Goal: Communication & Community: Answer question/provide support

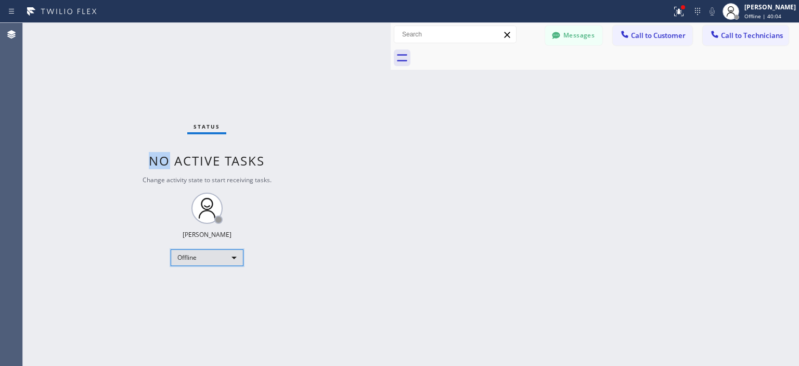
click at [203, 260] on div "Offline" at bounding box center [207, 257] width 73 height 17
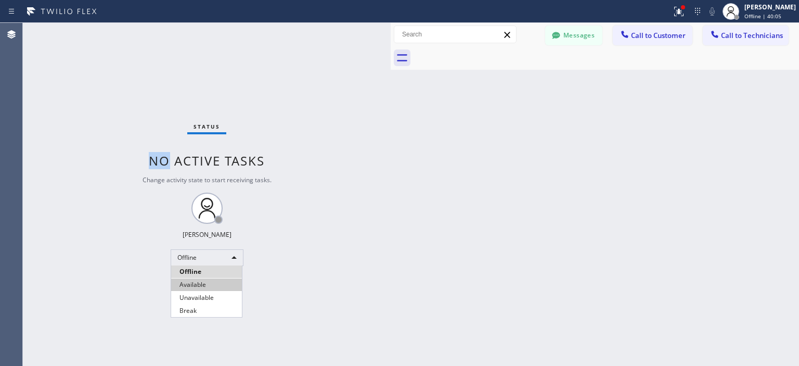
click at [204, 281] on li "Available" at bounding box center [206, 284] width 71 height 12
click at [586, 31] on button "Messages" at bounding box center [573, 35] width 57 height 20
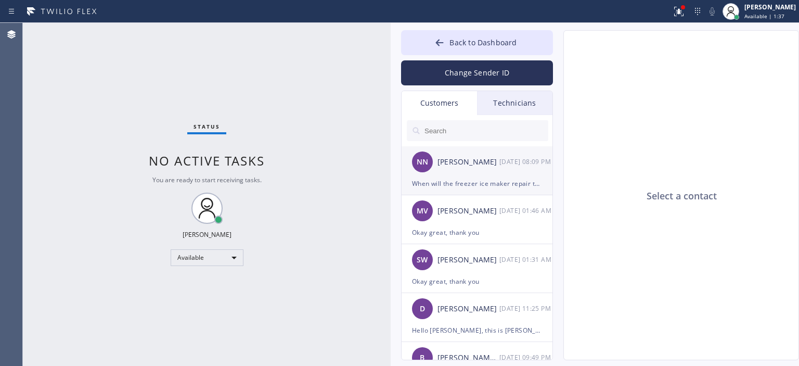
click at [462, 166] on div "[PERSON_NAME]" at bounding box center [469, 162] width 62 height 12
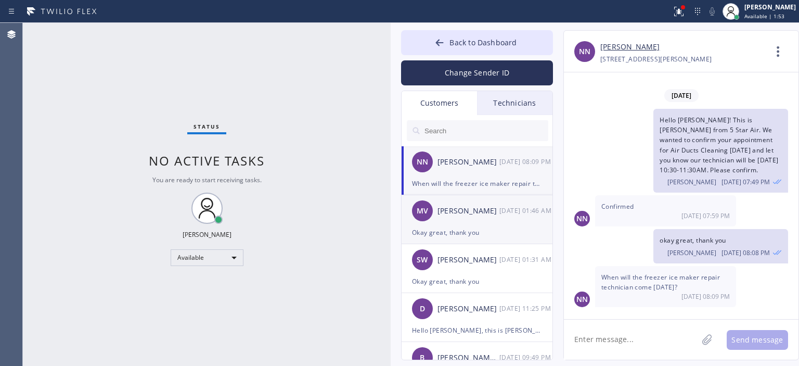
click at [467, 220] on div "MV [PERSON_NAME] [DATE] 01:46 AM" at bounding box center [478, 210] width 152 height 31
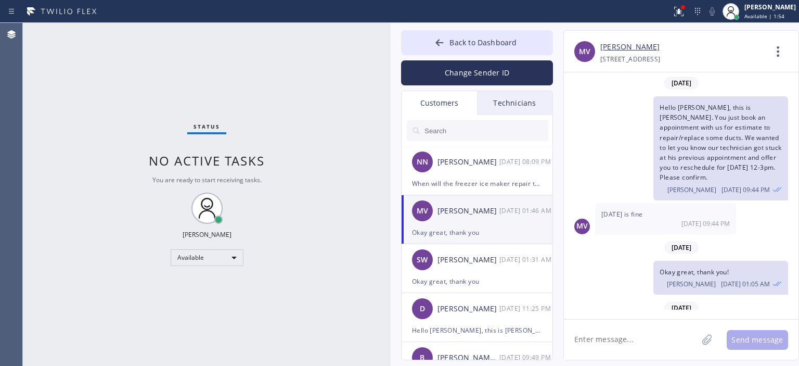
scroll to position [532, 0]
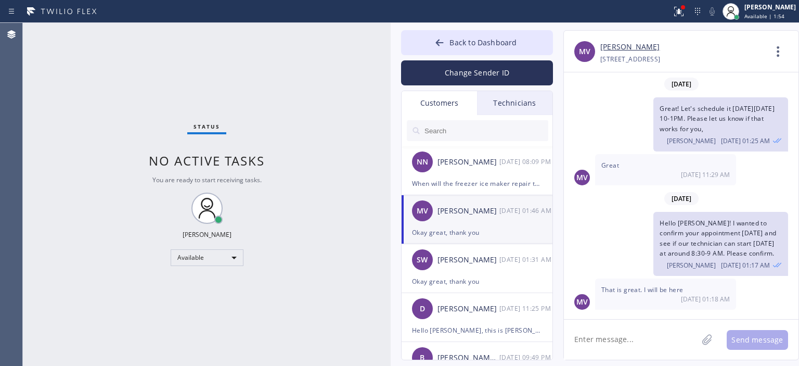
click at [457, 129] on input "text" at bounding box center [486, 130] width 125 height 21
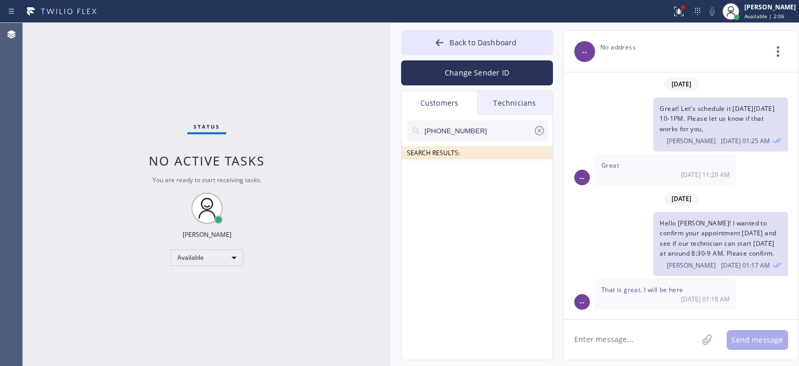
click at [491, 132] on input "[PHONE_NUMBER]" at bounding box center [479, 130] width 110 height 21
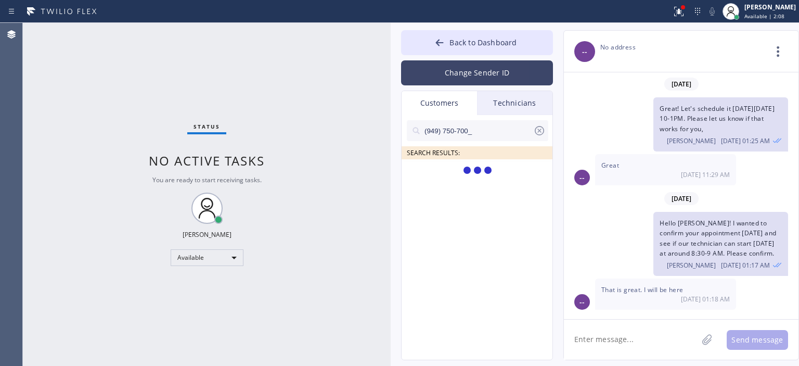
click at [470, 62] on button "Change Sender ID" at bounding box center [477, 72] width 152 height 25
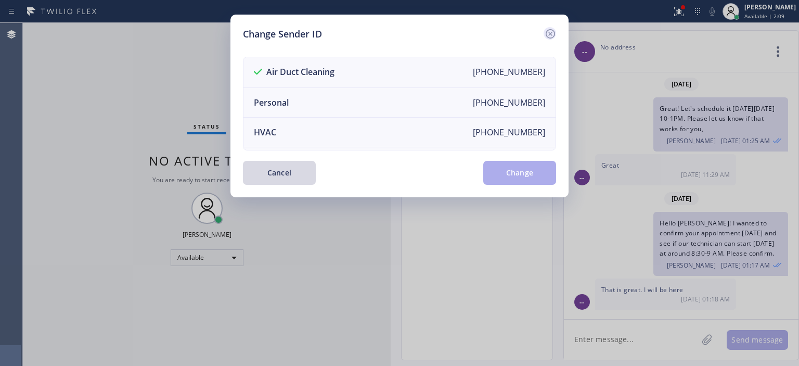
click at [547, 34] on icon at bounding box center [550, 34] width 12 height 12
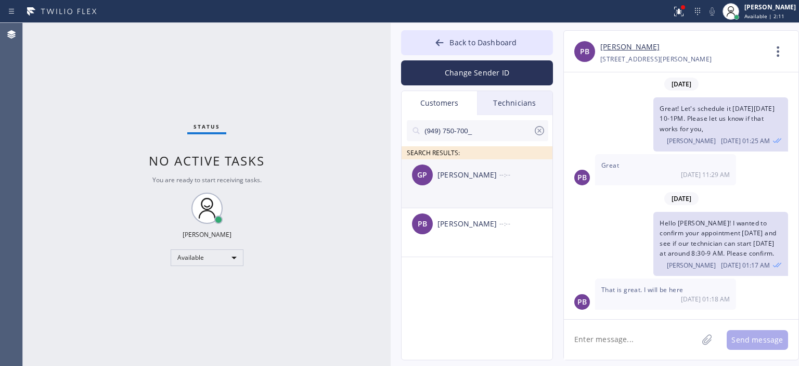
click at [477, 191] on li "GP [PERSON_NAME] --:--" at bounding box center [478, 183] width 152 height 49
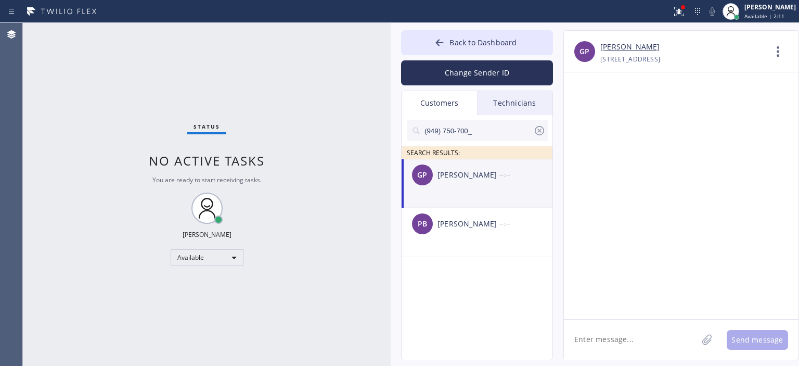
scroll to position [0, 0]
click at [479, 233] on div "PB [PERSON_NAME] --:--" at bounding box center [478, 223] width 152 height 31
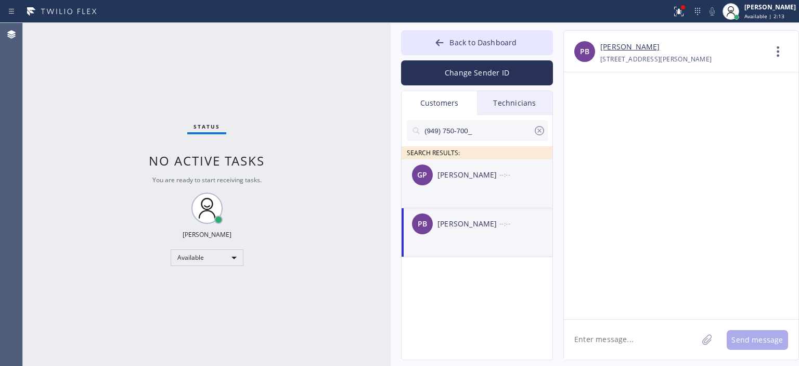
click at [496, 191] on li "GP [PERSON_NAME] --:--" at bounding box center [478, 183] width 152 height 49
click at [464, 249] on li "PB [PERSON_NAME] --:--" at bounding box center [478, 232] width 152 height 49
click at [469, 196] on li "GP [PERSON_NAME] --:--" at bounding box center [478, 183] width 152 height 49
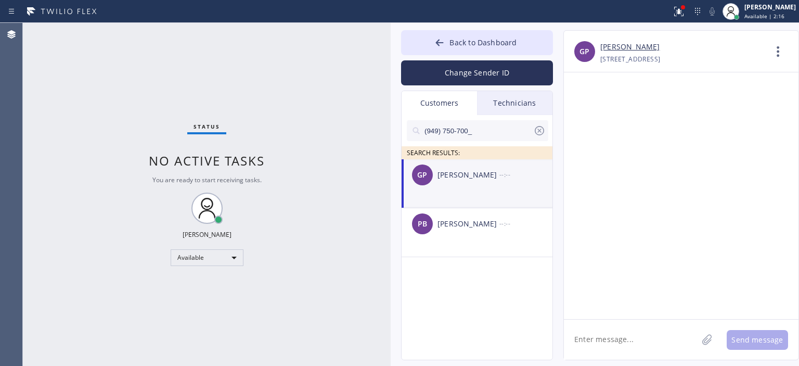
click at [598, 338] on textarea at bounding box center [631, 339] width 134 height 40
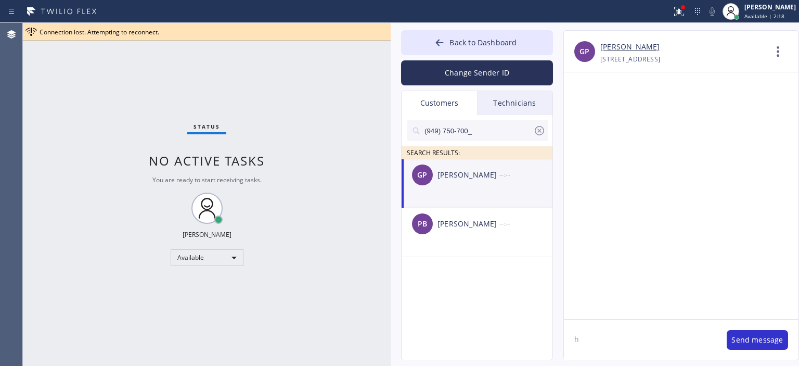
type textarea "h"
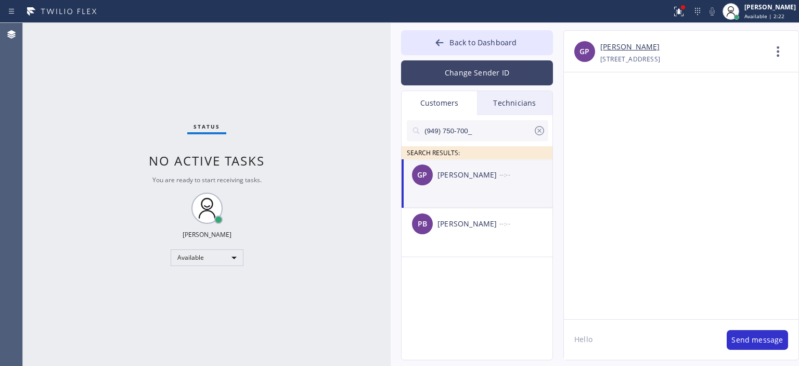
click at [493, 79] on button "Change Sender ID" at bounding box center [477, 72] width 152 height 25
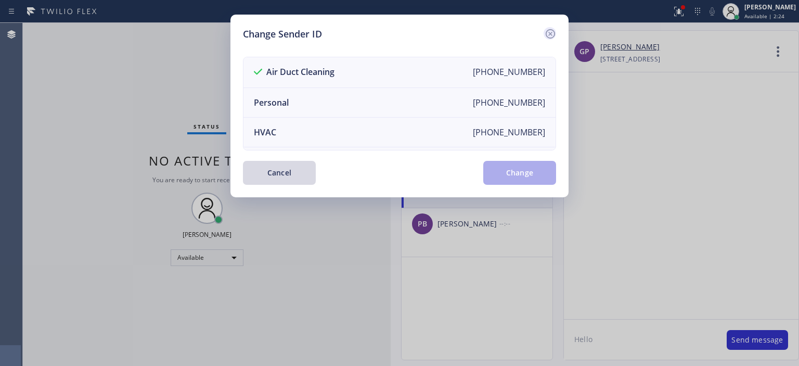
click at [545, 31] on icon at bounding box center [550, 34] width 12 height 12
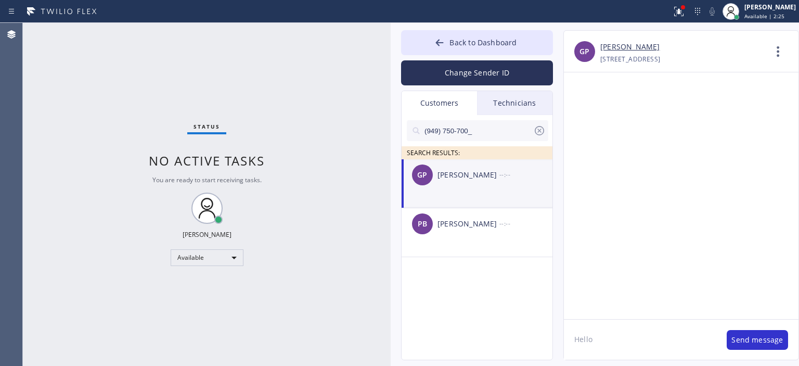
click at [613, 336] on textarea "Hello" at bounding box center [640, 339] width 152 height 40
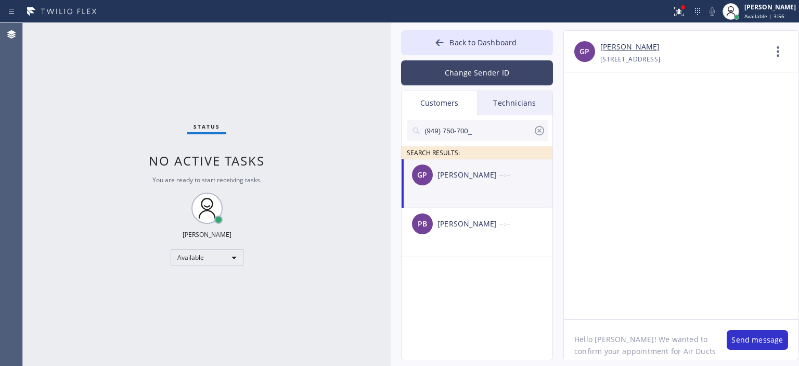
scroll to position [8, 0]
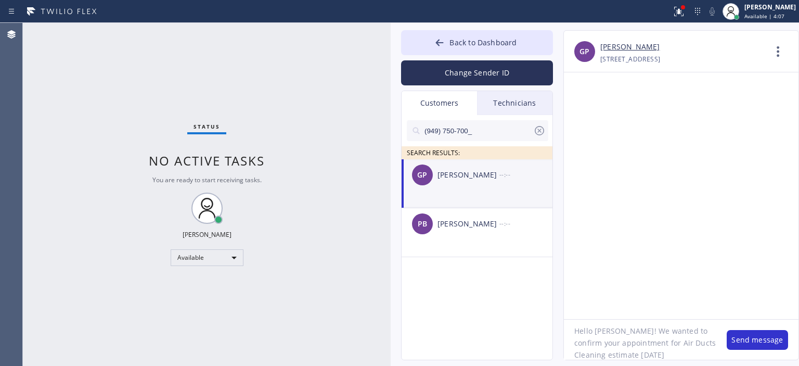
click at [679, 352] on textarea "Hello [PERSON_NAME]! We wanted to confirm your appointment for Air Ducts Cleani…" at bounding box center [640, 339] width 152 height 40
click at [630, 337] on textarea "Hello [PERSON_NAME]! We wanted to confirm your appointment for Air Ducts Cleani…" at bounding box center [640, 339] width 152 height 40
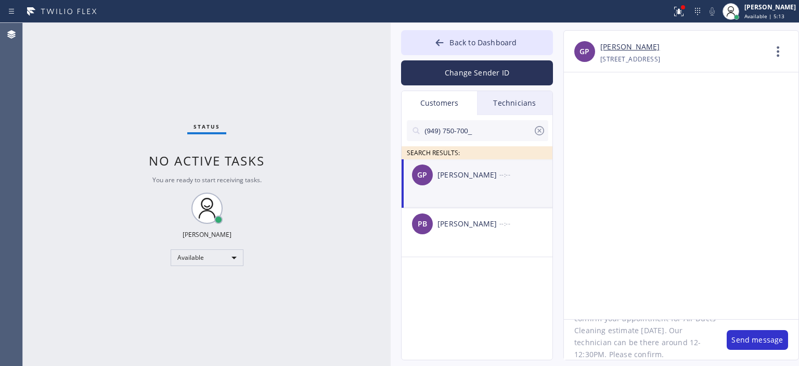
click at [630, 337] on textarea "Hello [PERSON_NAME]! We wanted to confirm your appointment for Air Ducts Cleani…" at bounding box center [640, 339] width 152 height 40
type textarea "Hello [PERSON_NAME]! We wanted to confirm your appointment for Air Ducts Cleani…"
click at [480, 79] on button "Change Sender ID" at bounding box center [477, 72] width 152 height 25
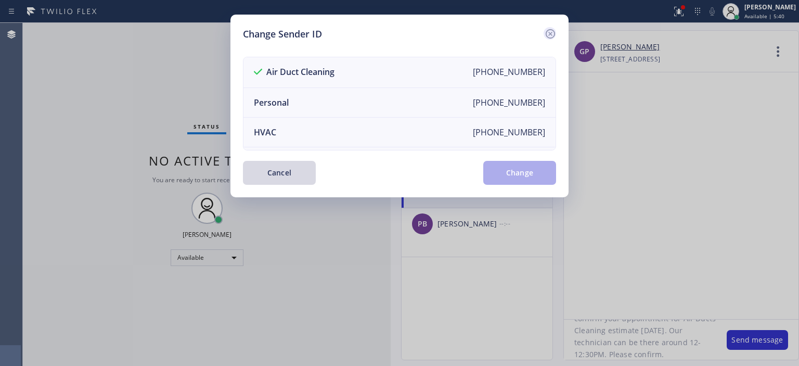
click at [549, 33] on icon at bounding box center [550, 33] width 9 height 9
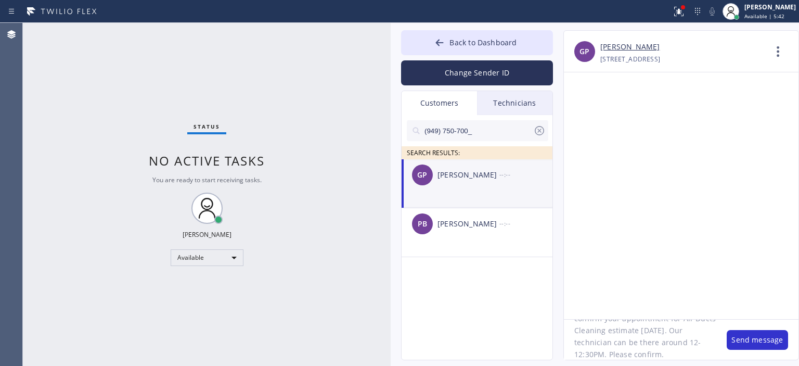
click at [644, 345] on textarea "Hello [PERSON_NAME]! We wanted to confirm your appointment for Air Ducts Cleani…" at bounding box center [640, 339] width 152 height 40
click at [738, 339] on button "Send message" at bounding box center [757, 340] width 61 height 20
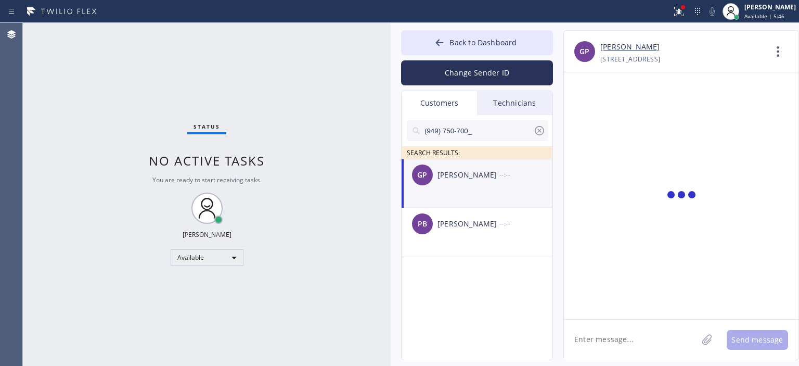
drag, startPoint x: 389, startPoint y: 43, endPoint x: 318, endPoint y: 64, distance: 74.4
click at [391, 64] on div at bounding box center [391, 194] width 0 height 343
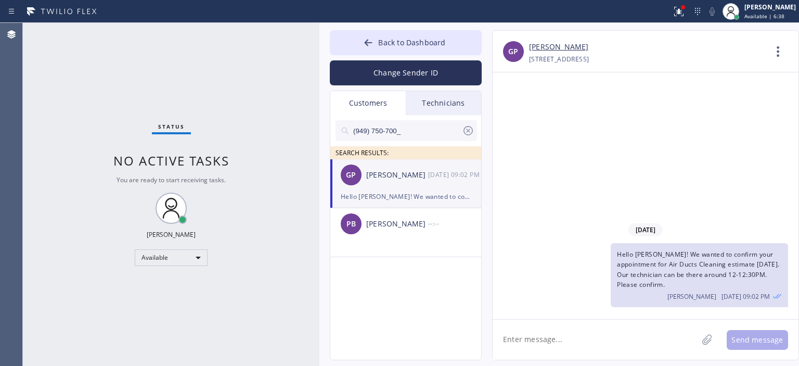
click at [52, 280] on div "Status No active tasks You are ready to start receiving tasks. [PERSON_NAME] Av…" at bounding box center [171, 194] width 297 height 343
click at [469, 131] on icon at bounding box center [468, 130] width 9 height 9
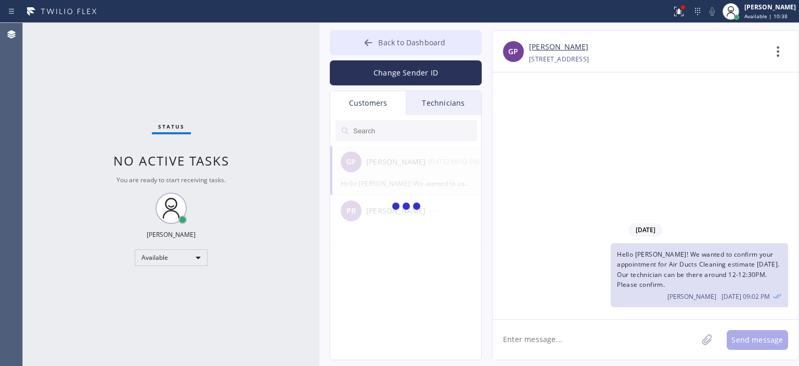
click at [362, 43] on button "Back to Dashboard" at bounding box center [406, 42] width 152 height 25
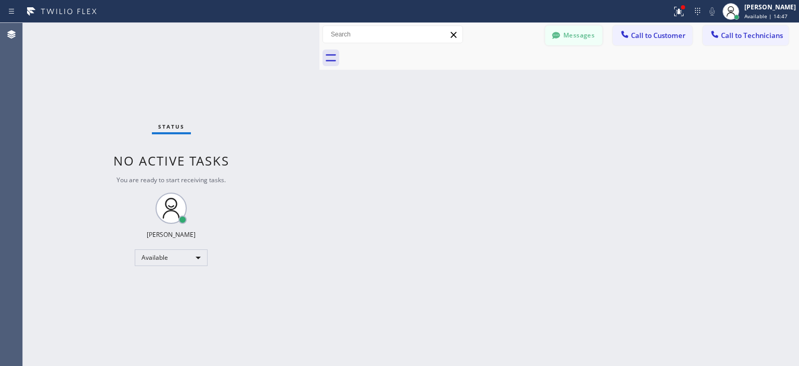
click at [564, 37] on button "Messages" at bounding box center [573, 35] width 57 height 20
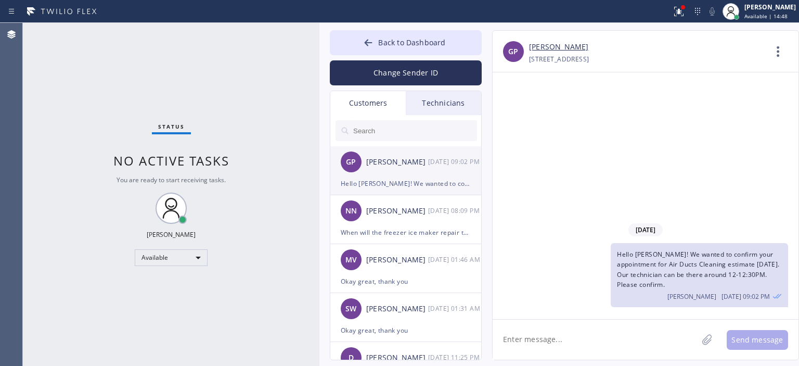
click at [381, 166] on div "[PERSON_NAME]" at bounding box center [397, 162] width 62 height 12
click at [402, 210] on div "[PERSON_NAME]" at bounding box center [397, 211] width 62 height 12
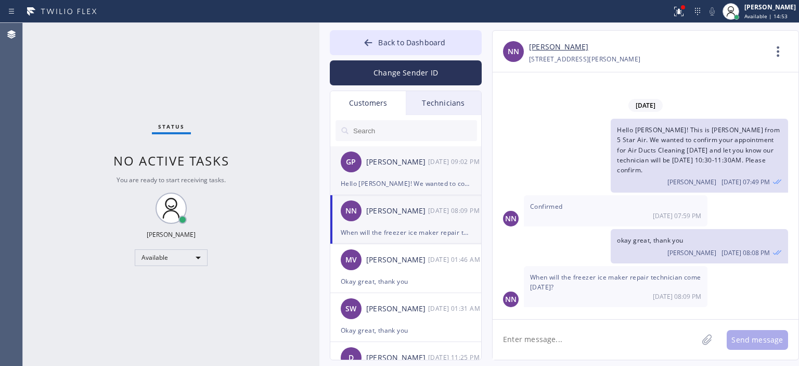
click at [371, 175] on div "GP [PERSON_NAME] [DATE] 09:02 PM" at bounding box center [406, 161] width 152 height 31
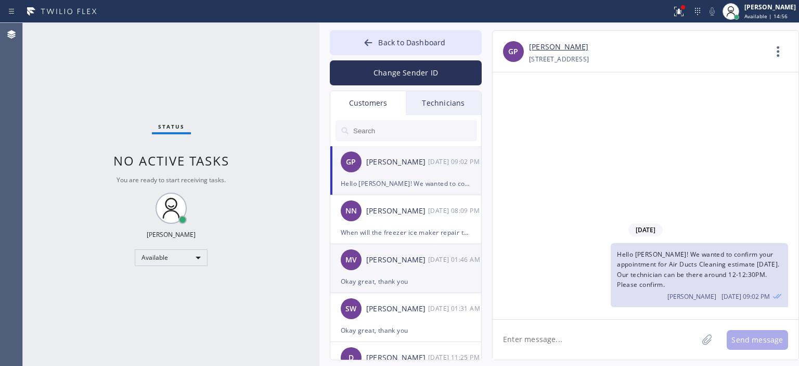
click at [421, 285] on div "Okay great, thank you" at bounding box center [406, 281] width 130 height 12
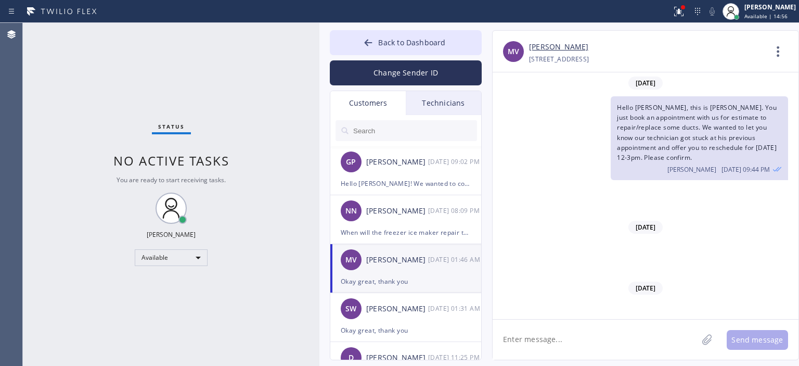
scroll to position [472, 0]
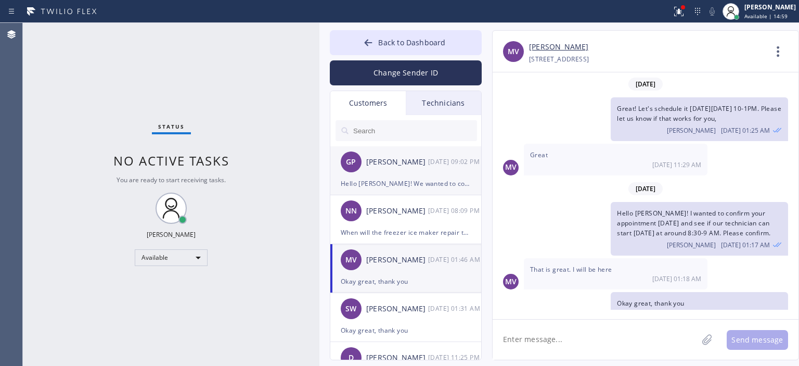
click at [404, 176] on div "GP [PERSON_NAME] [DATE] 09:02 PM" at bounding box center [406, 161] width 152 height 31
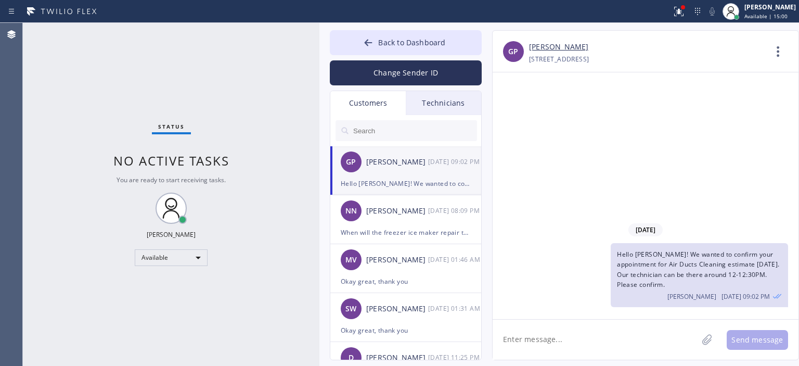
scroll to position [0, 0]
click at [420, 237] on div "When will the freezer ice maker repair technician come [DATE]?" at bounding box center [406, 232] width 130 height 12
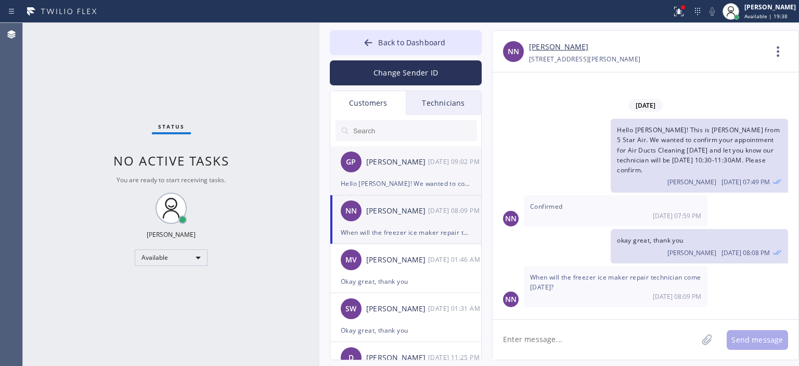
click at [416, 178] on div "Hello [PERSON_NAME]! We wanted to confirm your appointment for Air Ducts Cleani…" at bounding box center [406, 183] width 130 height 12
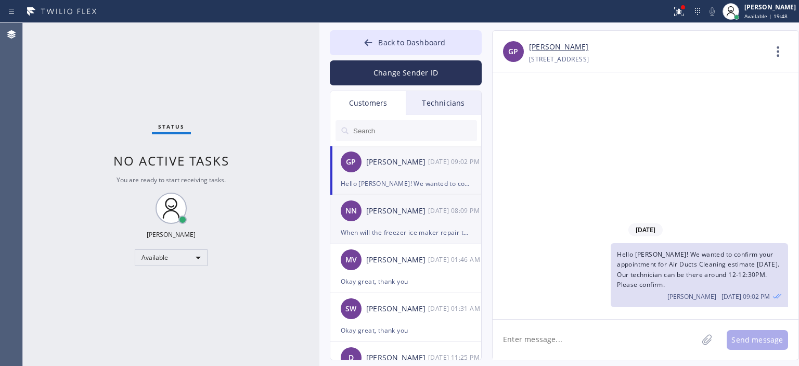
click at [425, 230] on div "When will the freezer ice maker repair technician come [DATE]?" at bounding box center [406, 232] width 130 height 12
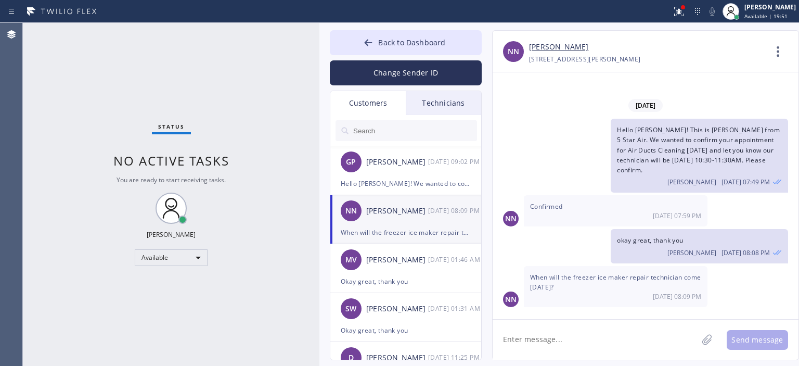
click at [540, 43] on link "[PERSON_NAME]" at bounding box center [558, 47] width 59 height 12
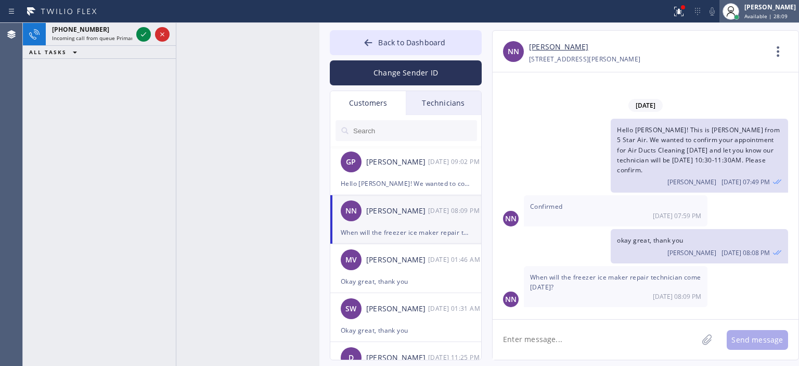
click at [768, 4] on div "[PERSON_NAME]" at bounding box center [771, 7] width 52 height 9
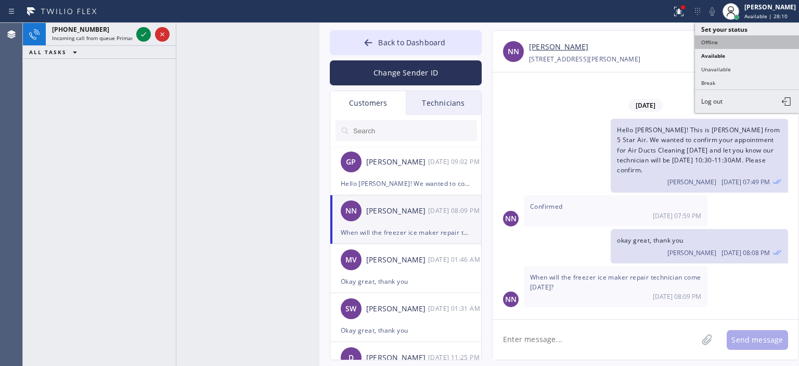
click at [702, 46] on button "Offline" at bounding box center [747, 42] width 104 height 14
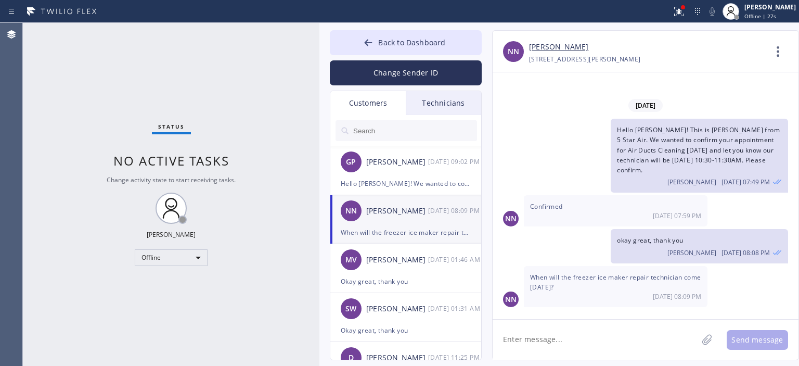
click at [43, 175] on div "Status No active tasks Change activity state to start receiving tasks. [PERSON_…" at bounding box center [171, 194] width 297 height 343
click at [416, 175] on div "GP [PERSON_NAME] [DATE] 09:02 PM" at bounding box center [406, 161] width 152 height 31
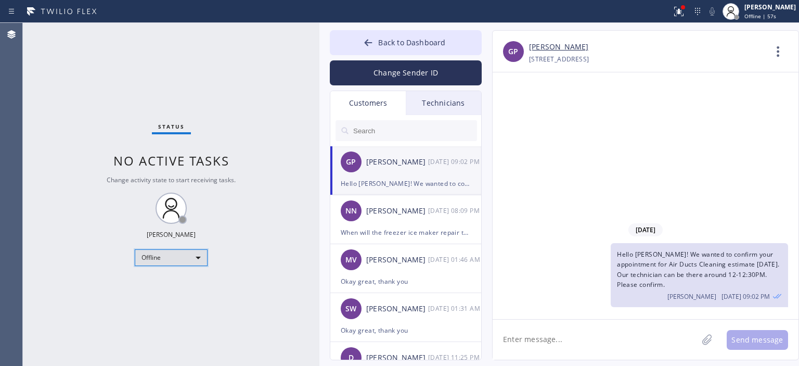
click at [186, 255] on div "Offline" at bounding box center [171, 257] width 73 height 17
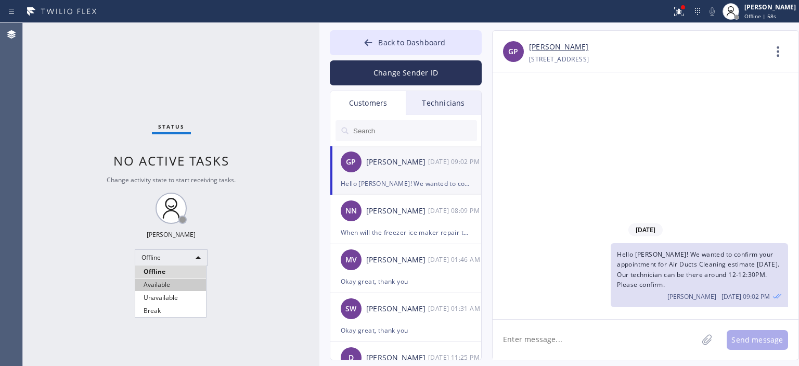
click at [181, 285] on li "Available" at bounding box center [170, 284] width 71 height 12
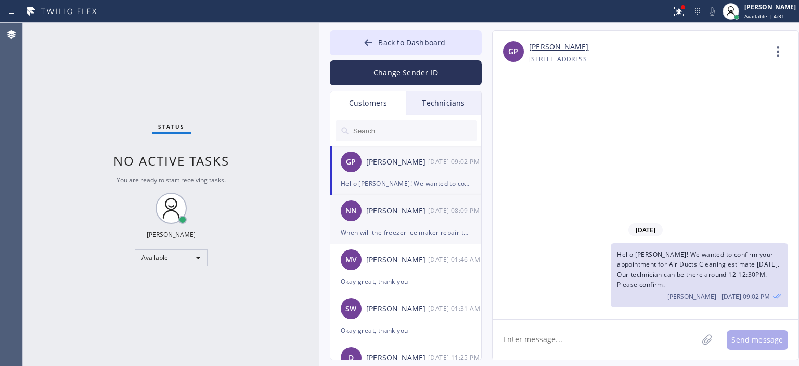
click at [423, 201] on div "NN [PERSON_NAME] [DATE] 08:09 PM" at bounding box center [406, 210] width 152 height 31
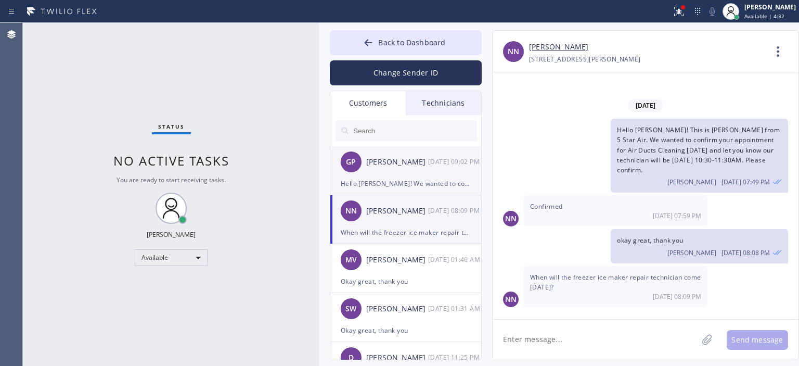
click at [432, 172] on div "GP [PERSON_NAME] [DATE] 09:02 PM" at bounding box center [406, 161] width 152 height 31
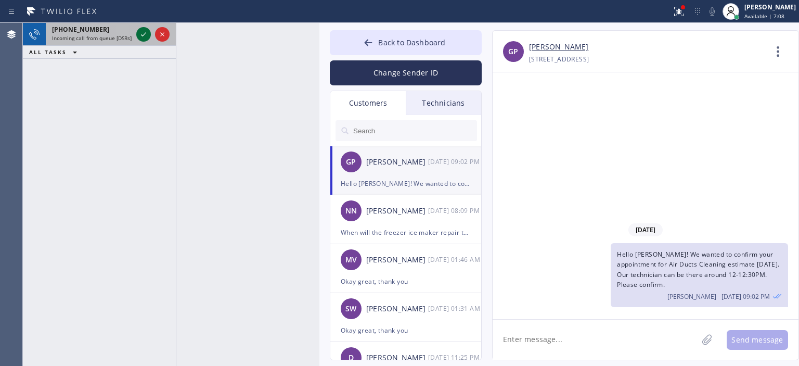
click at [148, 31] on icon at bounding box center [143, 34] width 12 height 12
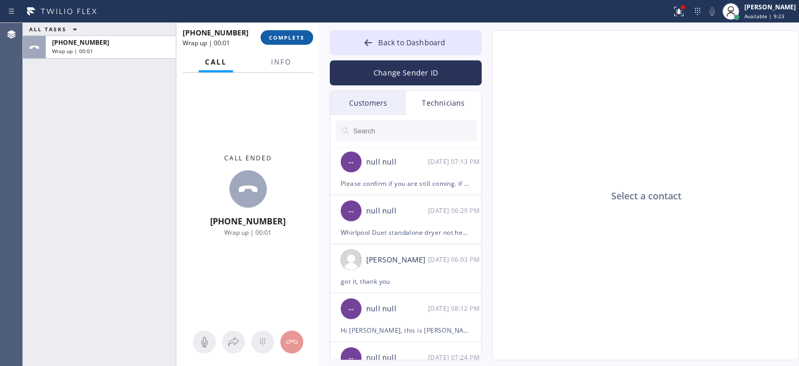
click at [288, 33] on button "COMPLETE" at bounding box center [287, 37] width 53 height 15
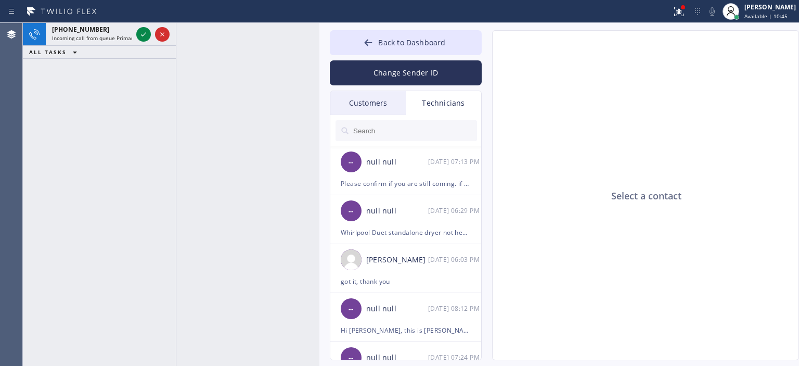
click at [385, 104] on div "Customers" at bounding box center [367, 103] width 75 height 24
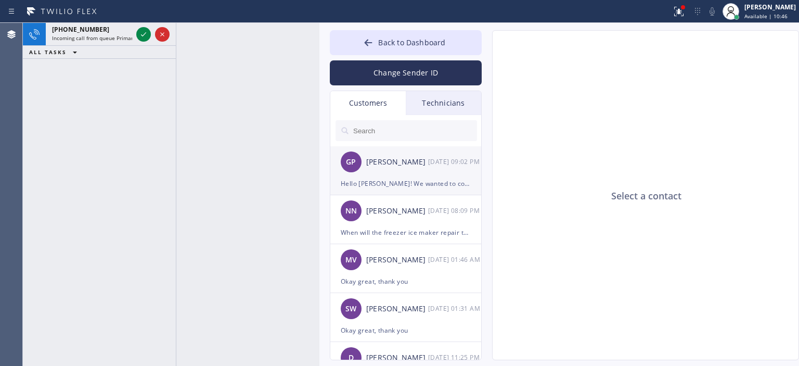
click at [418, 163] on div "[PERSON_NAME]" at bounding box center [397, 162] width 62 height 12
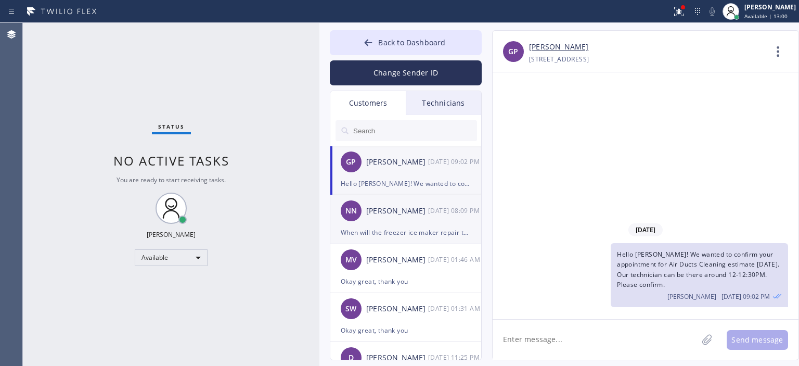
click at [407, 214] on div "[PERSON_NAME]" at bounding box center [397, 211] width 62 height 12
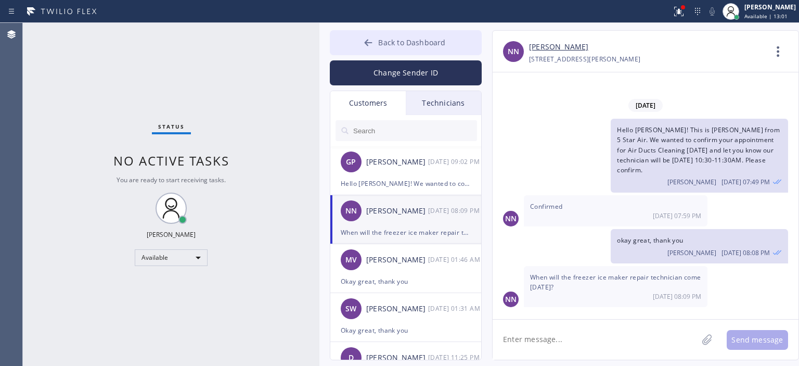
click at [364, 49] on div at bounding box center [368, 43] width 12 height 12
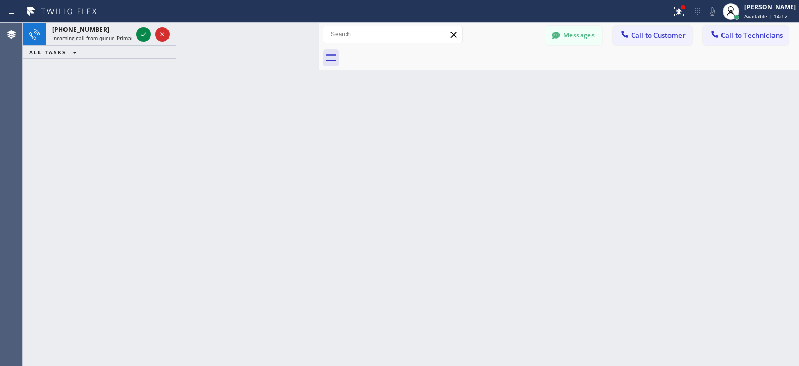
click at [109, 166] on div "[PHONE_NUMBER] Incoming call from queue Primary ADC ALL TASKS ALL TASKS ACTIVE …" at bounding box center [99, 194] width 153 height 343
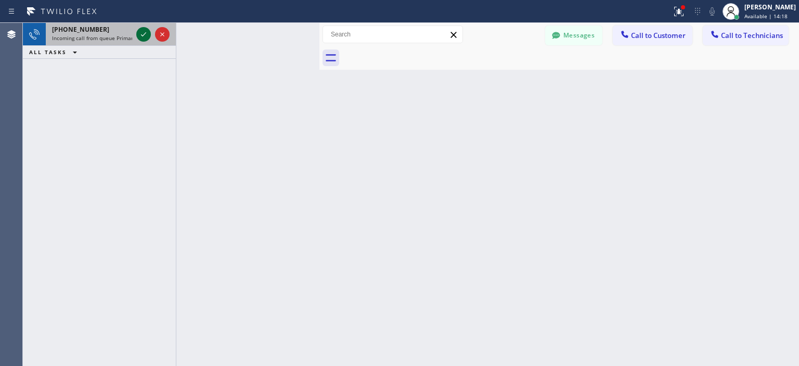
click at [143, 40] on icon at bounding box center [143, 34] width 12 height 12
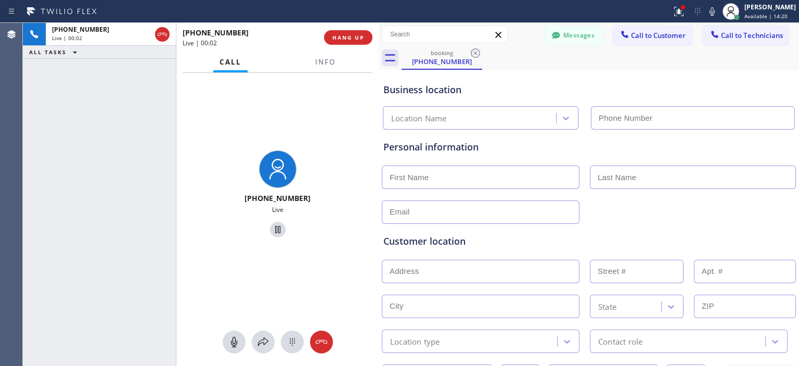
type input "[PHONE_NUMBER]"
drag, startPoint x: 320, startPoint y: 42, endPoint x: 377, endPoint y: 49, distance: 57.2
click at [379, 49] on div at bounding box center [379, 194] width 0 height 343
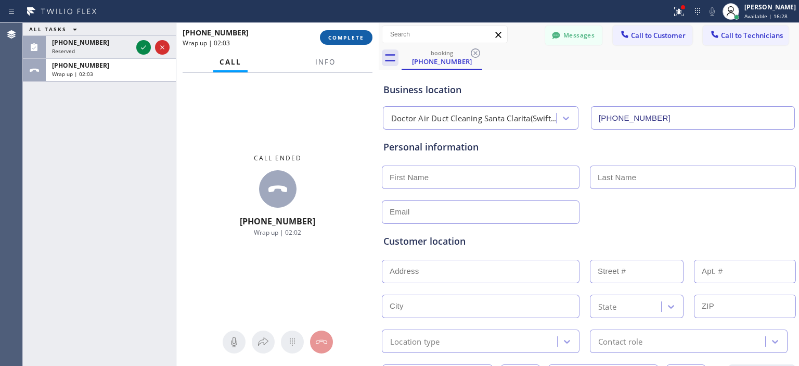
click at [347, 34] on span "COMPLETE" at bounding box center [346, 37] width 36 height 7
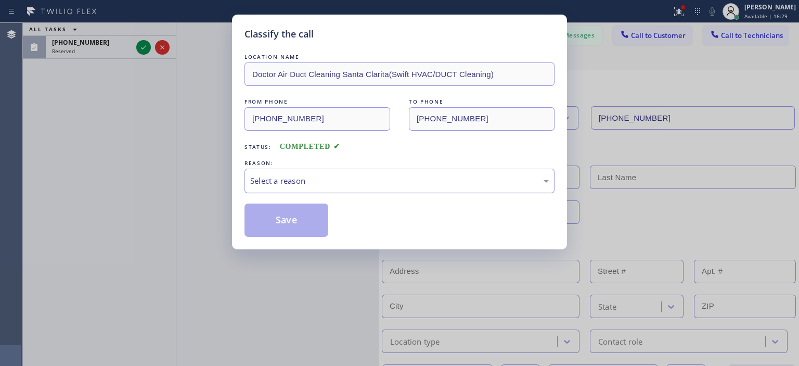
click at [364, 175] on div "Select a reason" at bounding box center [399, 181] width 299 height 12
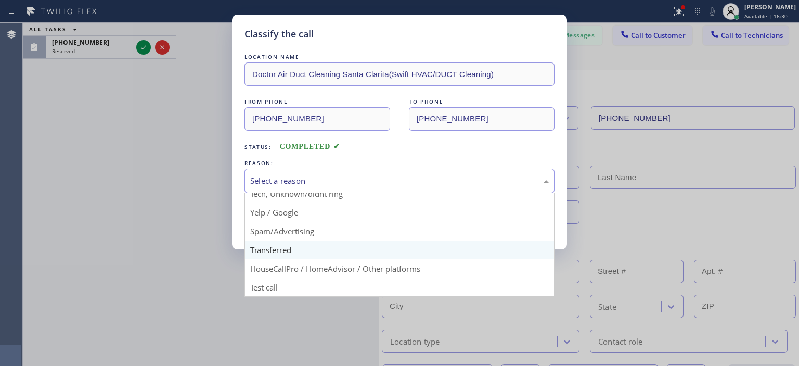
scroll to position [65, 0]
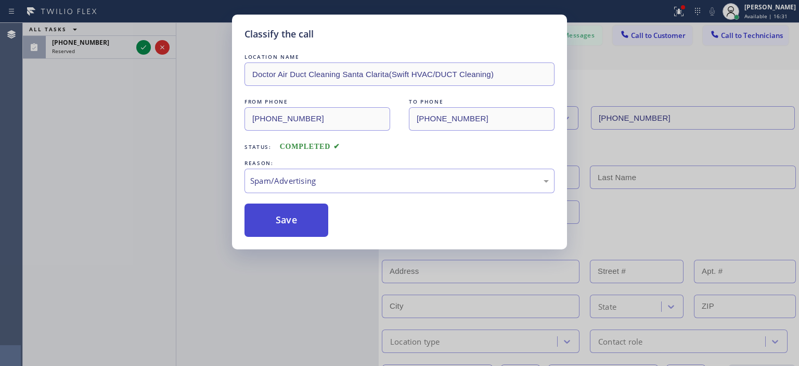
click at [307, 203] on button "Save" at bounding box center [287, 219] width 84 height 33
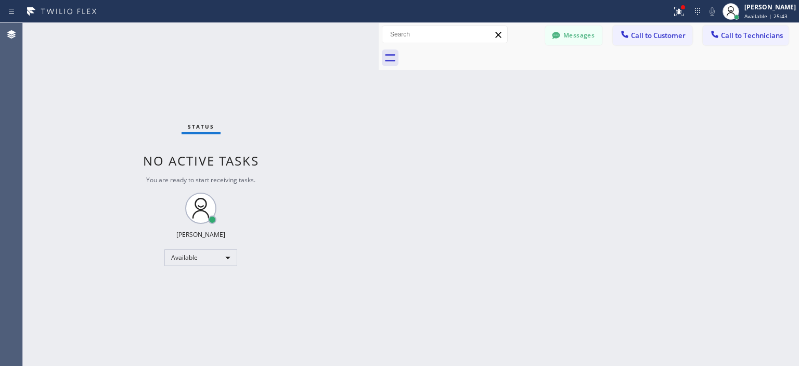
click at [52, 151] on div "Status No active tasks You are ready to start receiving tasks. [PERSON_NAME] Av…" at bounding box center [201, 194] width 356 height 343
click at [568, 233] on div "Back to Dashboard Change Sender ID Customers Technicians GP [PERSON_NAME] [DATE…" at bounding box center [589, 194] width 420 height 343
click at [35, 121] on div "Status No active tasks You are ready to start receiving tasks. [PERSON_NAME] Av…" at bounding box center [201, 194] width 356 height 343
click at [589, 30] on button "Messages" at bounding box center [573, 35] width 57 height 20
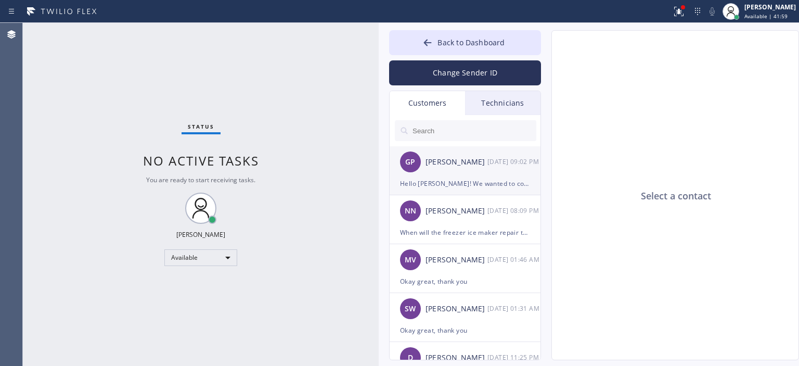
click at [453, 172] on div "GP [PERSON_NAME] [DATE] 09:02 PM" at bounding box center [466, 161] width 152 height 31
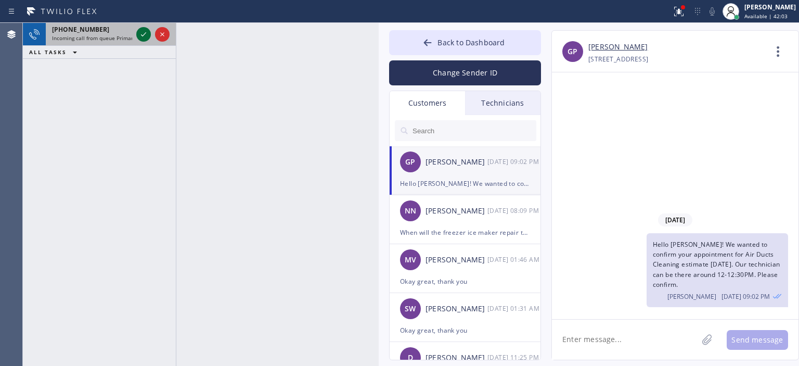
click at [138, 37] on icon at bounding box center [143, 34] width 12 height 12
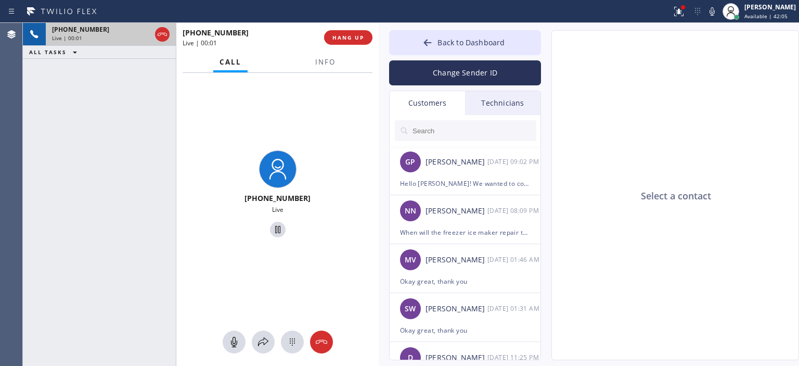
type input "[PHONE_NUMBER]"
click at [420, 39] on button "Back to Dashboard" at bounding box center [465, 42] width 152 height 25
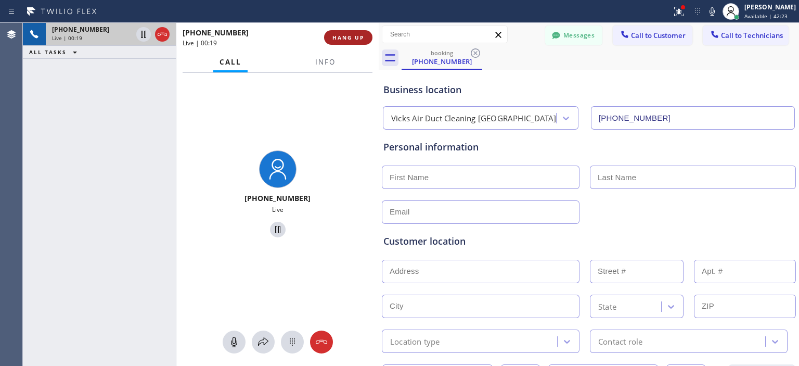
click at [353, 39] on span "HANG UP" at bounding box center [348, 37] width 32 height 7
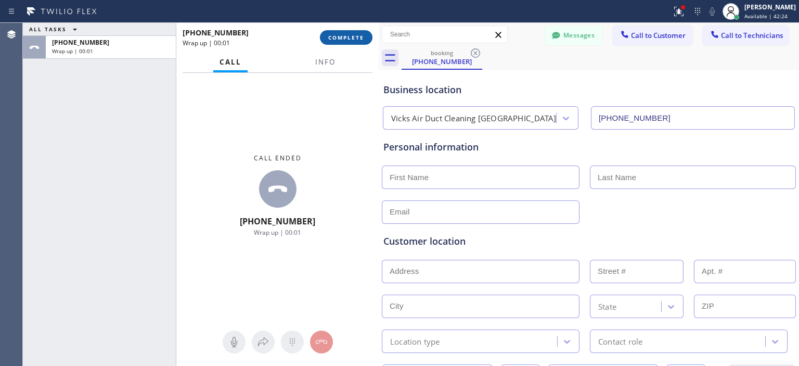
click at [353, 39] on span "COMPLETE" at bounding box center [346, 37] width 36 height 7
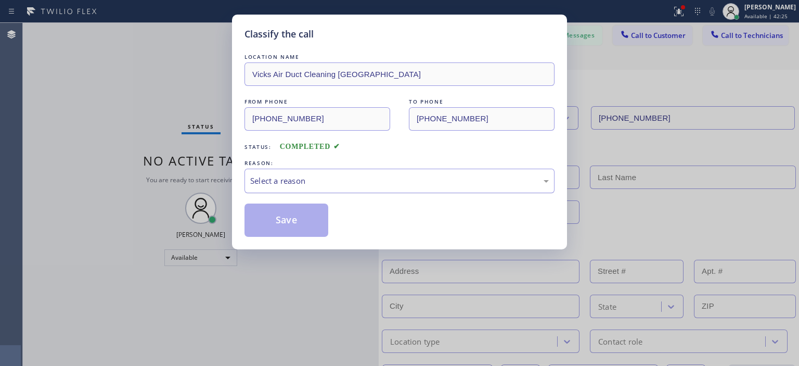
click at [339, 181] on div "Select a reason" at bounding box center [399, 181] width 299 height 12
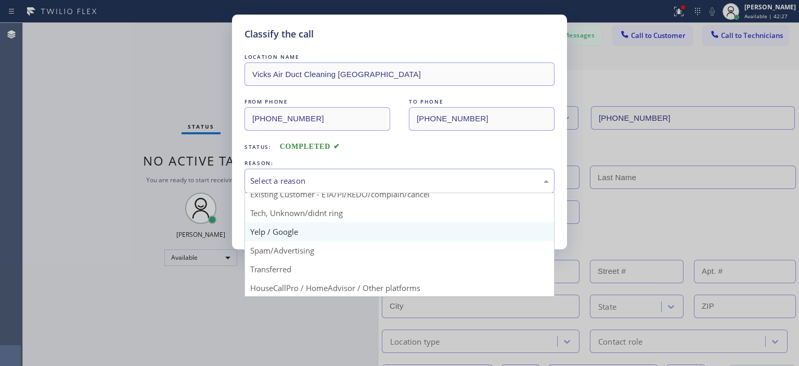
scroll to position [45, 0]
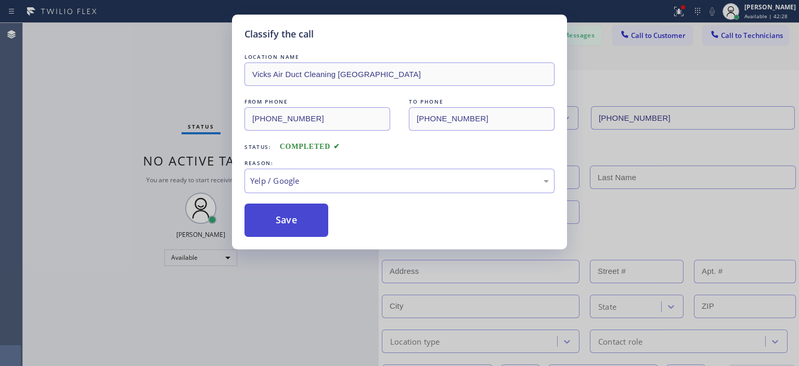
click at [271, 222] on button "Save" at bounding box center [287, 219] width 84 height 33
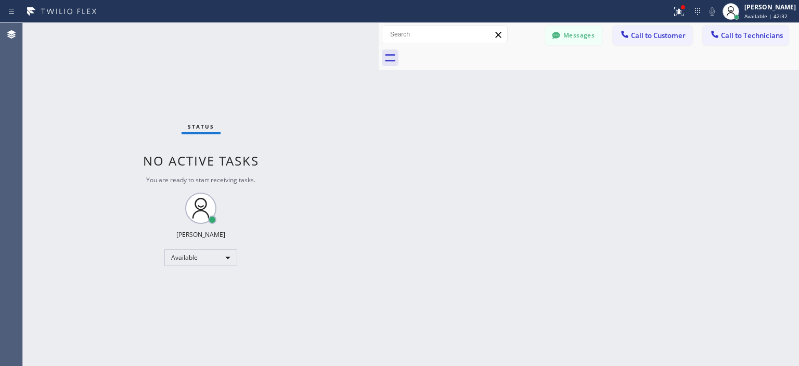
drag, startPoint x: 43, startPoint y: 82, endPoint x: 33, endPoint y: 28, distance: 54.5
click at [42, 81] on div "Status No active tasks You are ready to start receiving tasks. [PERSON_NAME] Av…" at bounding box center [201, 194] width 356 height 343
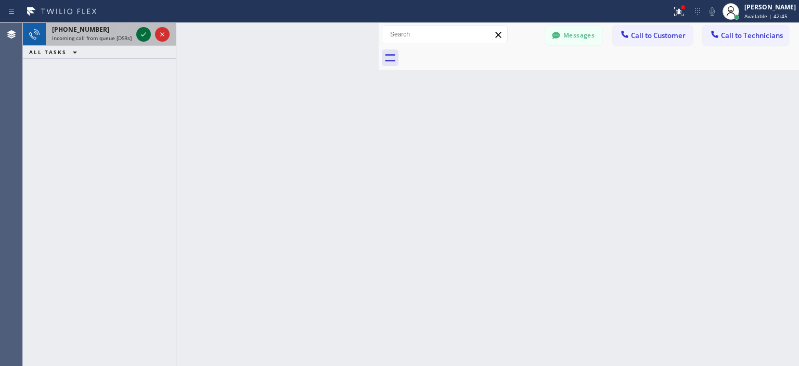
click at [145, 37] on icon at bounding box center [143, 34] width 12 height 12
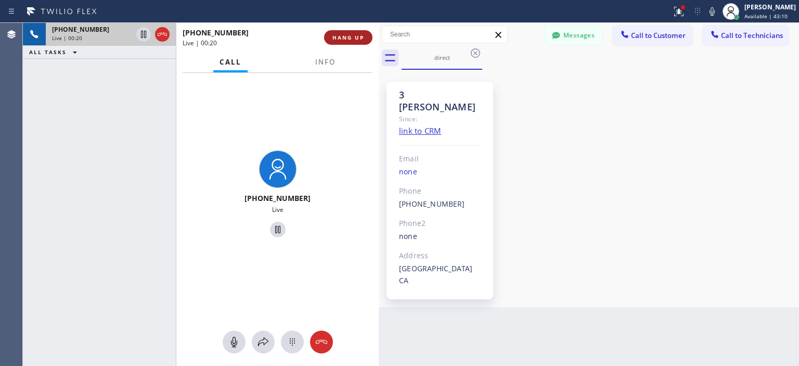
click at [358, 38] on span "HANG UP" at bounding box center [348, 37] width 32 height 7
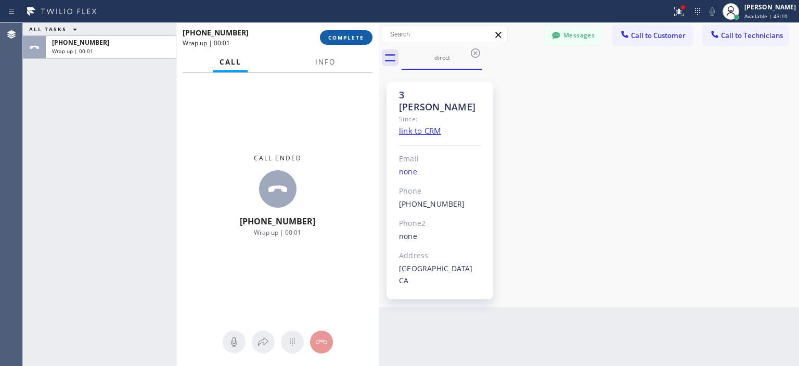
click at [349, 39] on span "COMPLETE" at bounding box center [346, 37] width 36 height 7
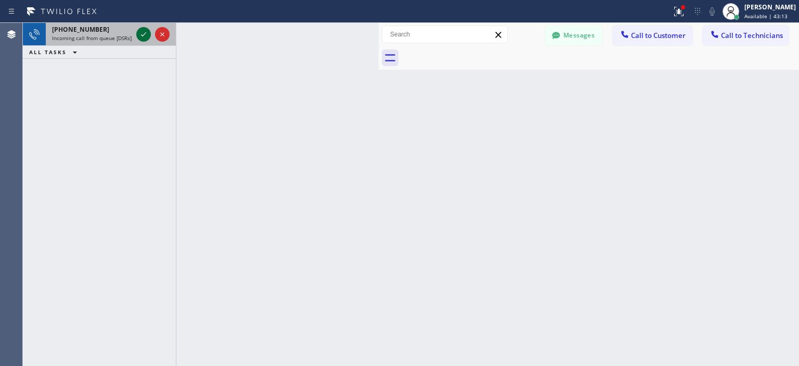
click at [139, 37] on icon at bounding box center [143, 34] width 12 height 12
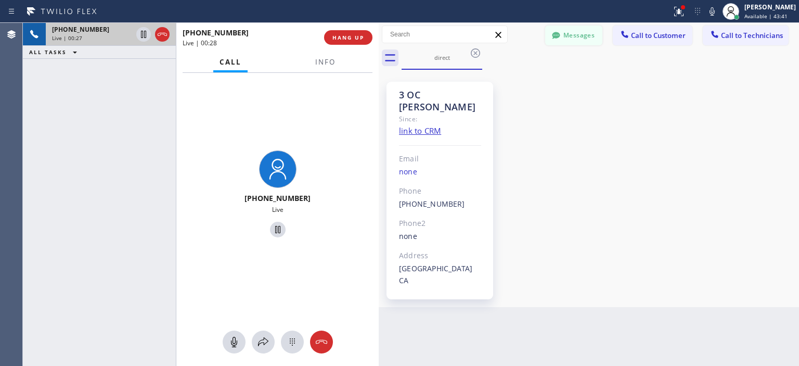
click at [576, 37] on button "Messages" at bounding box center [573, 35] width 57 height 20
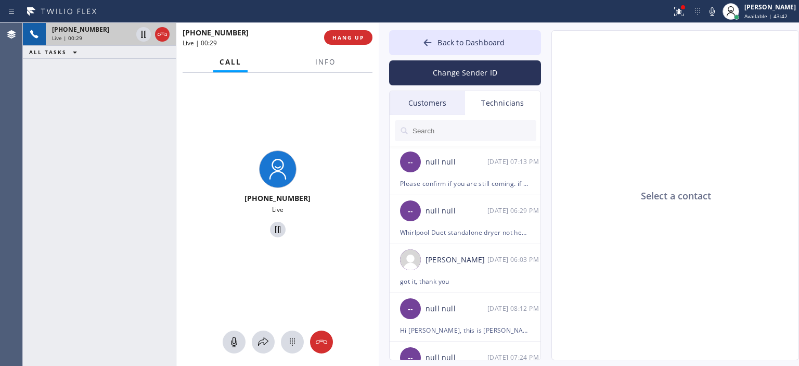
click at [451, 100] on div "Customers" at bounding box center [427, 103] width 75 height 24
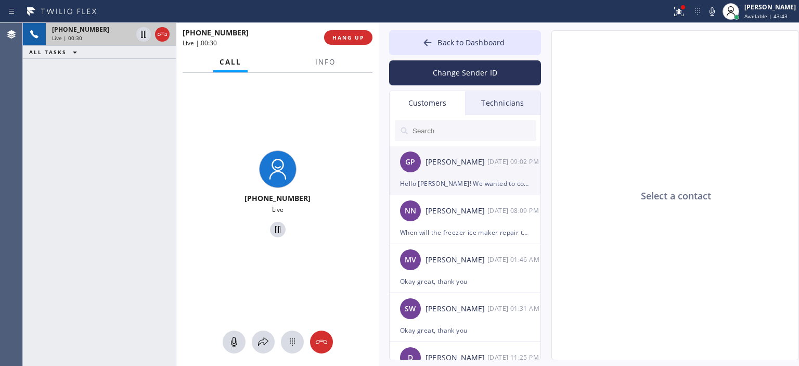
click at [491, 174] on div "GP [PERSON_NAME] [DATE] 09:02 PM" at bounding box center [466, 161] width 152 height 31
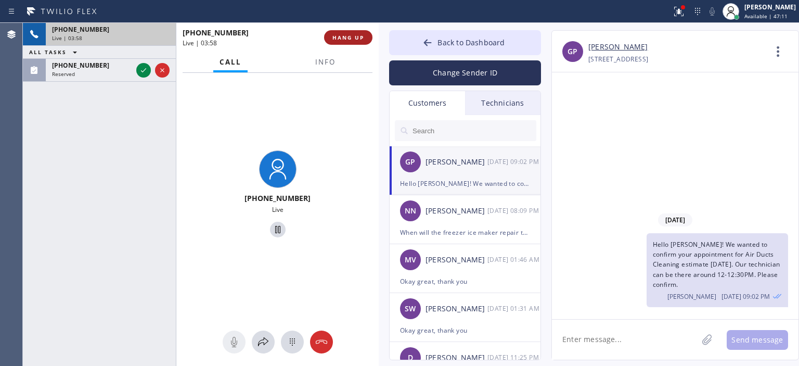
click at [355, 36] on span "HANG UP" at bounding box center [348, 37] width 32 height 7
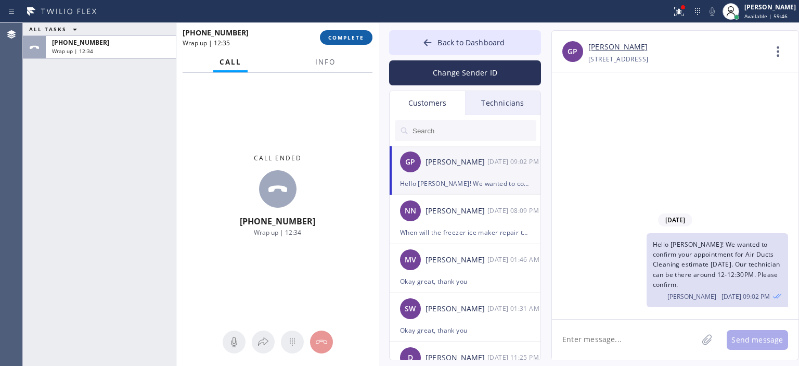
click at [345, 34] on span "COMPLETE" at bounding box center [346, 37] width 36 height 7
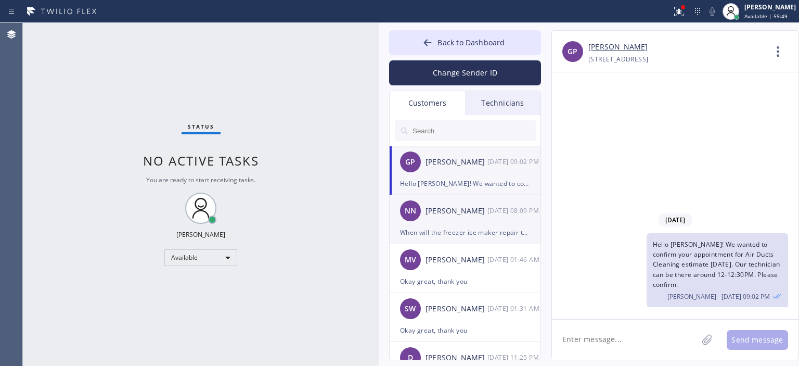
click at [494, 220] on div "NN [PERSON_NAME] [DATE] 08:09 PM" at bounding box center [466, 210] width 152 height 31
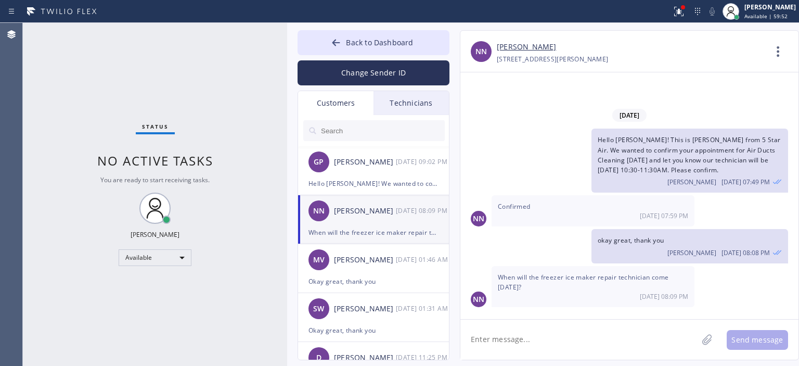
drag, startPoint x: 378, startPoint y: 40, endPoint x: 287, endPoint y: 54, distance: 92.6
click at [287, 54] on div at bounding box center [287, 194] width 0 height 343
click at [552, 339] on textarea at bounding box center [578, 339] width 237 height 40
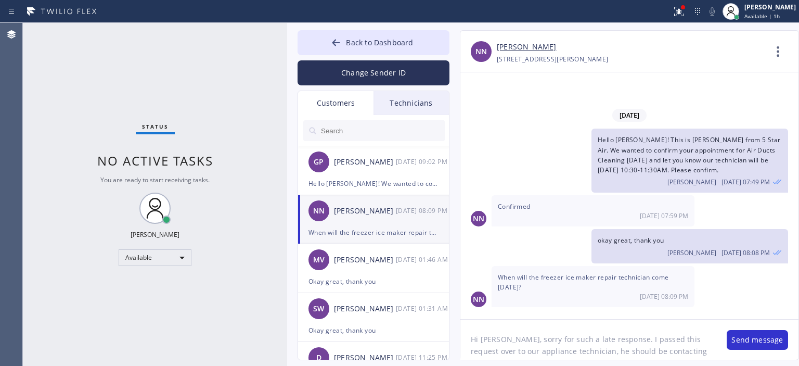
scroll to position [8, 0]
drag, startPoint x: 531, startPoint y: 355, endPoint x: 456, endPoint y: 332, distance: 79.0
click at [456, 332] on div "[PERSON_NAME] [PHONE_NUMBER] Choose phone number [PHONE_NUMBER] [STREET_ADDRESS…" at bounding box center [619, 195] width 339 height 330
type textarea "Hi [PERSON_NAME], sorry for such a late response. I passed this request over to…"
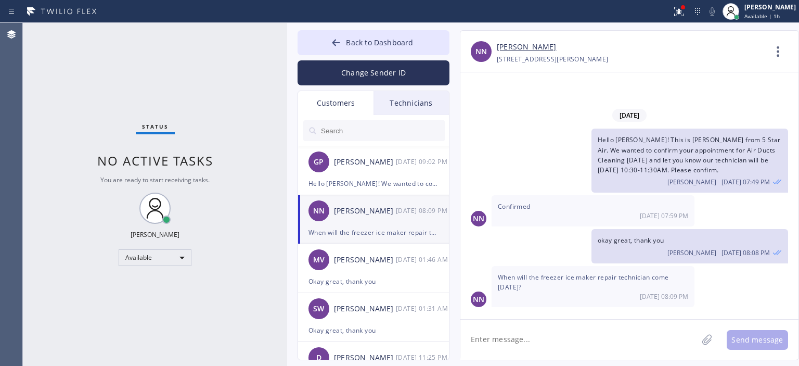
scroll to position [0, 0]
paste textarea "Hi [PERSON_NAME], sorry for such a late response. I passed this request over to…"
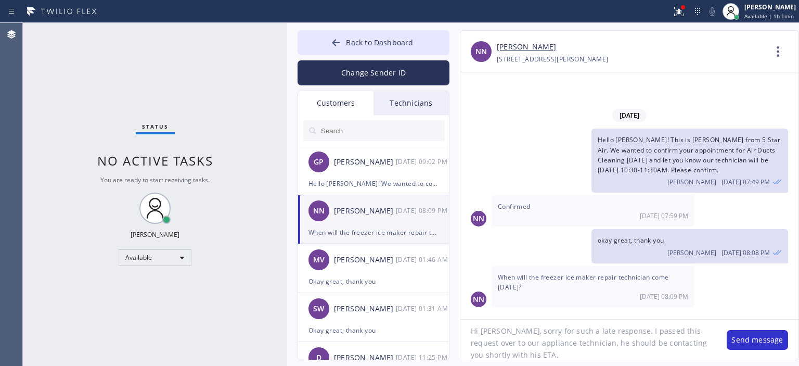
click at [577, 352] on textarea "Hi [PERSON_NAME], sorry for such a late response. I passed this request over to…" at bounding box center [588, 339] width 256 height 40
click at [47, 192] on div "Status No active tasks You are ready to start receiving tasks. [PERSON_NAME] Av…" at bounding box center [155, 194] width 264 height 343
click at [539, 352] on textarea "Hi [PERSON_NAME], sorry for such a late response. I passed this request over to…" at bounding box center [588, 339] width 256 height 40
click at [389, 73] on button "Change Sender ID" at bounding box center [374, 72] width 152 height 25
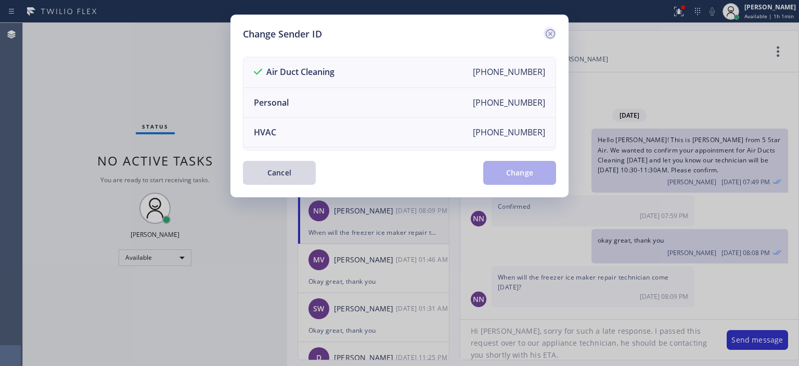
click at [548, 33] on icon at bounding box center [550, 34] width 12 height 12
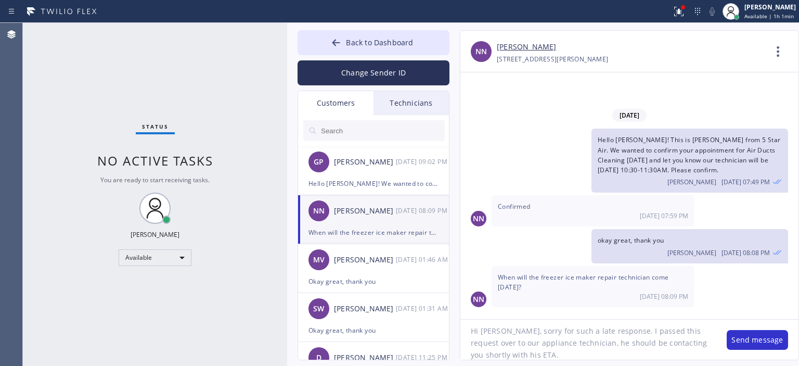
click at [513, 49] on link "[PERSON_NAME]" at bounding box center [526, 47] width 59 height 12
click at [686, 330] on textarea "Hi [PERSON_NAME], sorry for such a late response. I passed this request over to…" at bounding box center [588, 339] width 256 height 40
type textarea "Hi [PERSON_NAME], sorry for such a late response. I passed this request over to…"
click at [566, 345] on textarea "Hi [PERSON_NAME], sorry for such a late response. I passed this request over to…" at bounding box center [588, 339] width 256 height 40
click at [608, 358] on textarea "Hi [PERSON_NAME], sorry for such a late response. I passed this request over to…" at bounding box center [588, 339] width 256 height 40
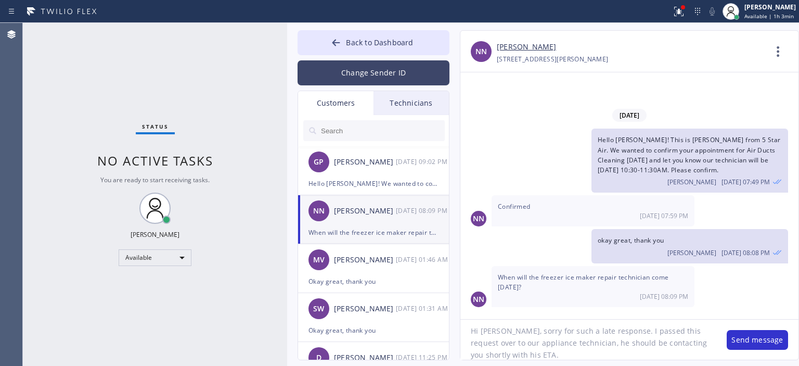
click at [347, 70] on button "Change Sender ID" at bounding box center [374, 72] width 152 height 25
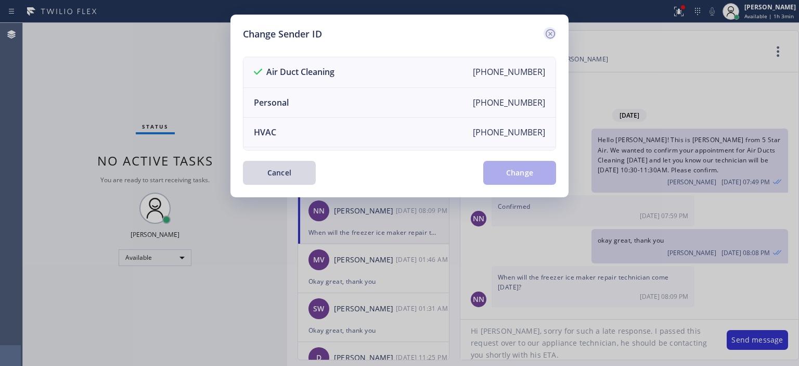
click at [548, 35] on icon at bounding box center [550, 34] width 12 height 12
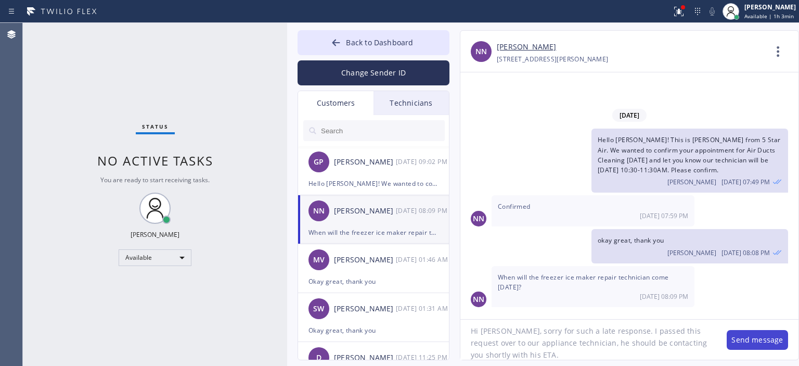
click at [743, 339] on button "Send message" at bounding box center [757, 340] width 61 height 20
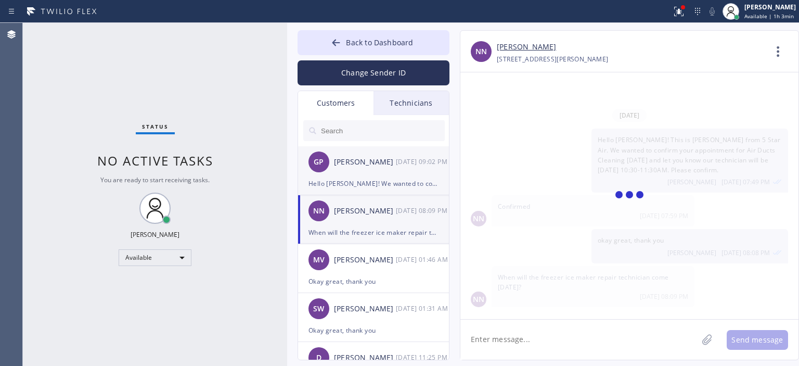
scroll to position [21, 0]
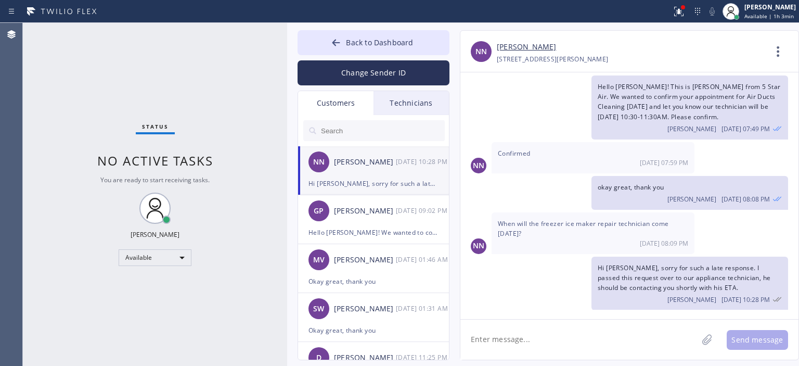
click at [391, 181] on div "Hi [PERSON_NAME], sorry for such a late response. I passed this request over to…" at bounding box center [374, 183] width 130 height 12
click at [404, 214] on div "[DATE] 09:02 PM" at bounding box center [423, 210] width 54 height 12
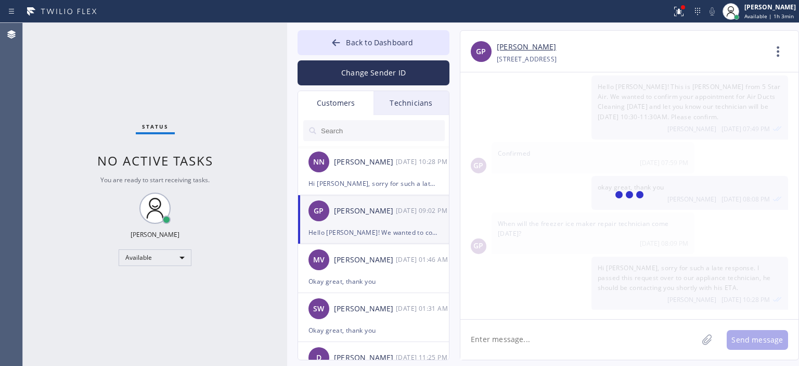
scroll to position [0, 0]
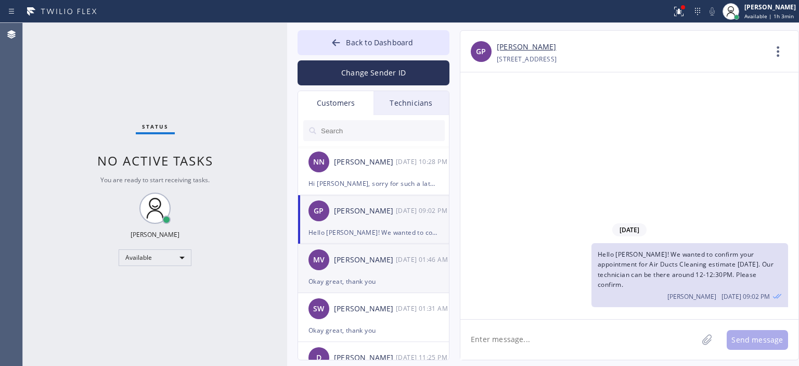
click at [412, 261] on div "[DATE] 01:46 AM" at bounding box center [423, 259] width 54 height 12
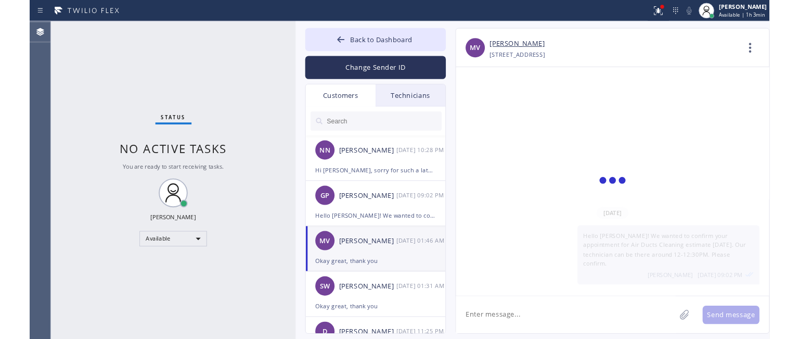
scroll to position [452, 0]
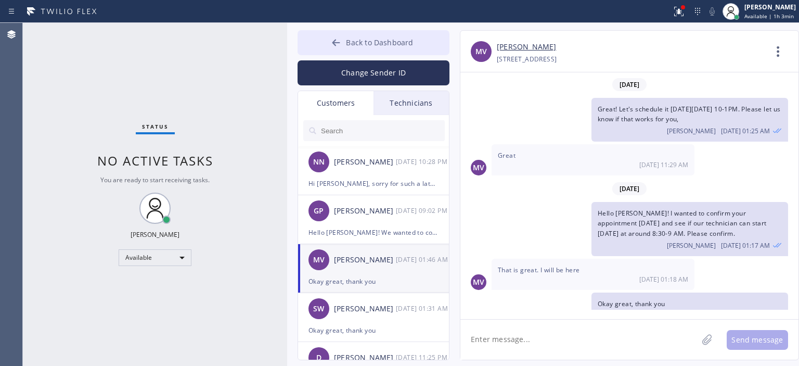
click at [338, 37] on icon at bounding box center [336, 42] width 10 height 10
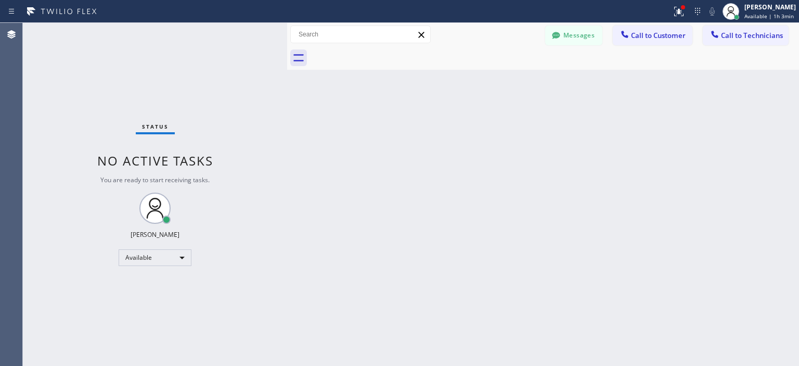
click at [755, 147] on div "Back to Dashboard Change Sender ID Customers Technicians NN [PERSON_NAME] [DATE…" at bounding box center [543, 194] width 512 height 343
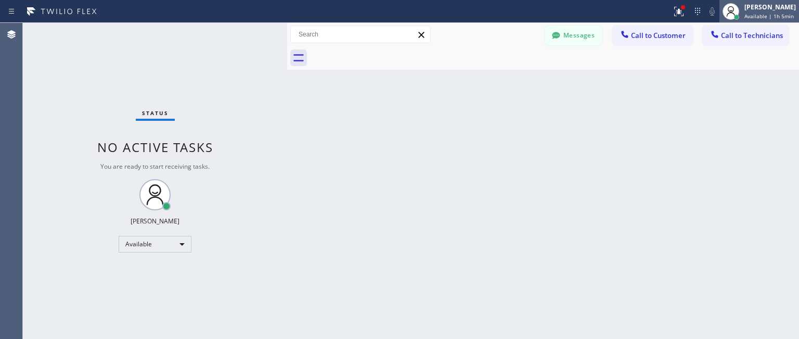
click at [766, 14] on span "Available | 1h 5min" at bounding box center [769, 15] width 49 height 7
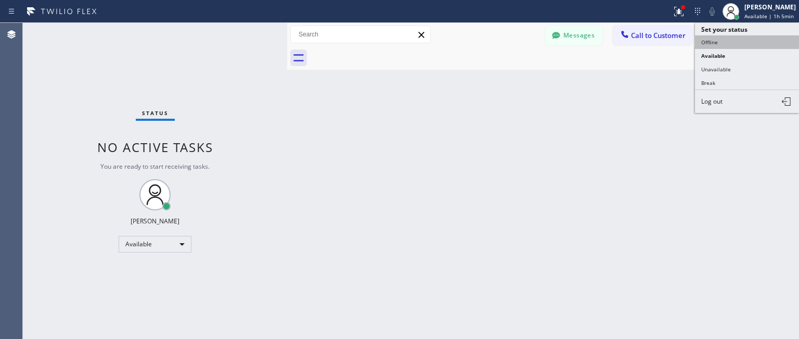
click at [742, 40] on button "Offline" at bounding box center [747, 42] width 104 height 14
